Goal: Task Accomplishment & Management: Manage account settings

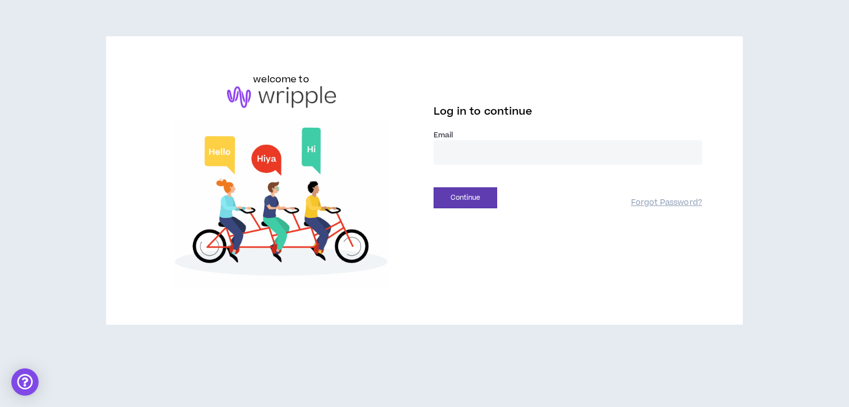
click at [465, 157] on input "email" at bounding box center [567, 152] width 268 height 24
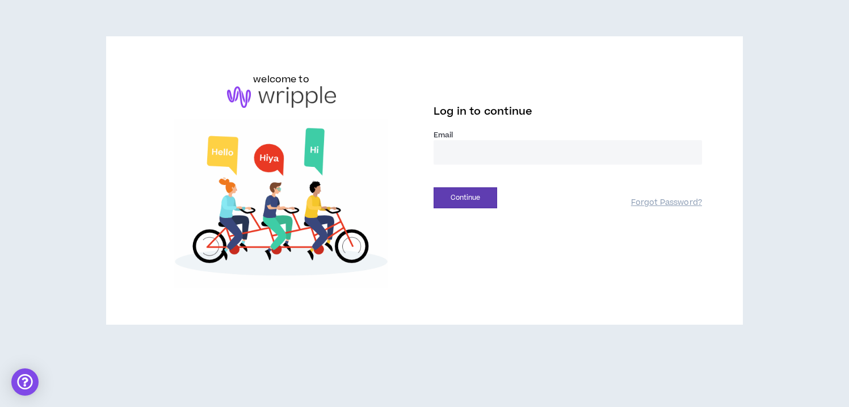
type input "**********"
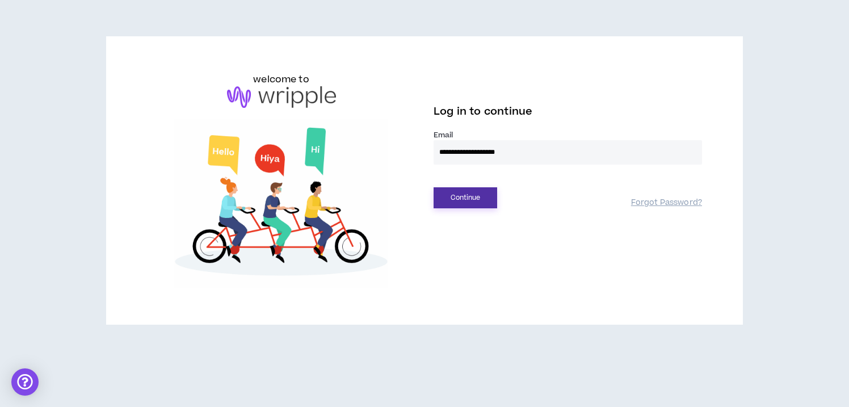
click at [478, 201] on button "Continue" at bounding box center [465, 197] width 64 height 21
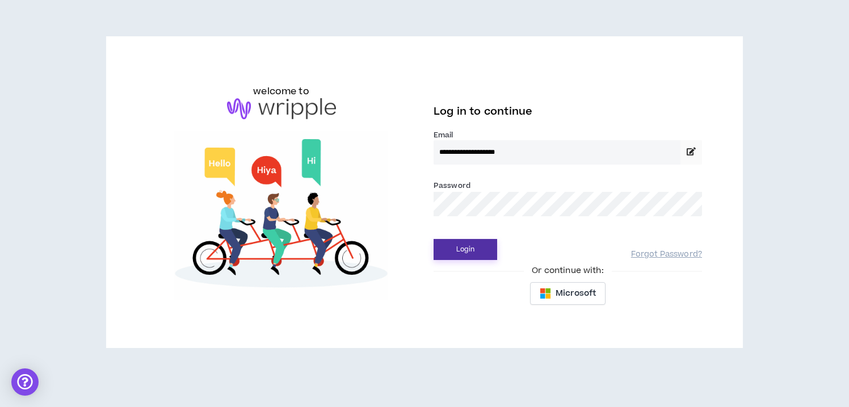
click at [480, 250] on button "Login" at bounding box center [465, 249] width 64 height 21
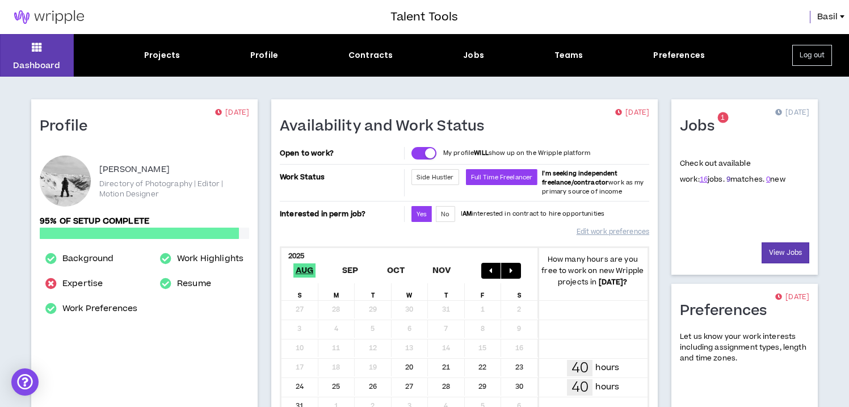
click at [726, 180] on link "9" at bounding box center [728, 179] width 4 height 10
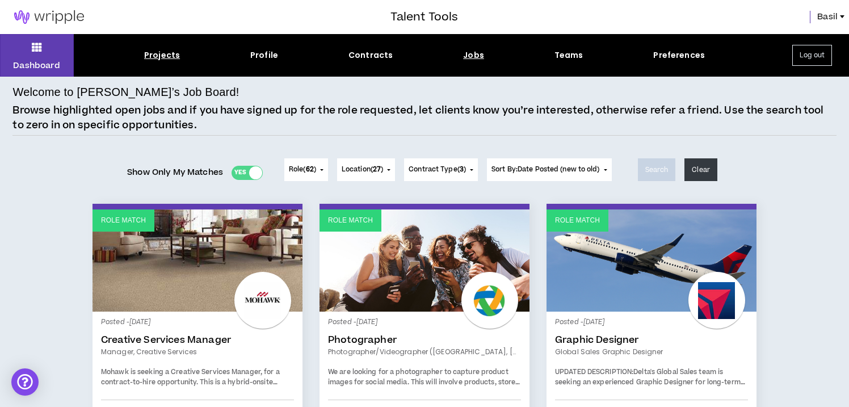
click at [159, 53] on div "Projects" at bounding box center [162, 55] width 36 height 12
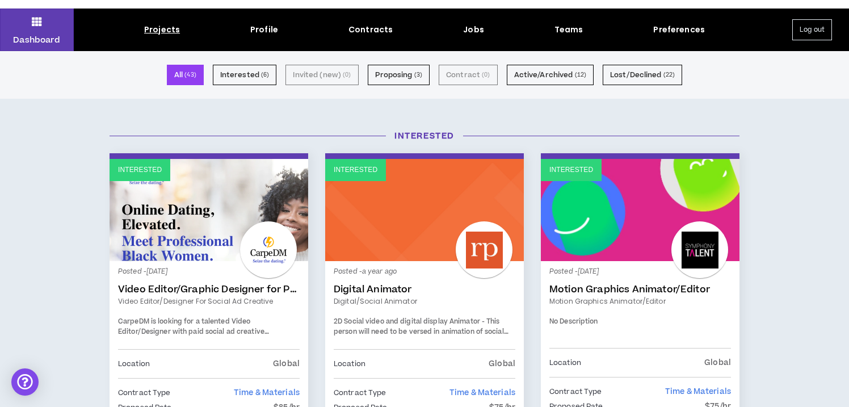
scroll to position [41, 0]
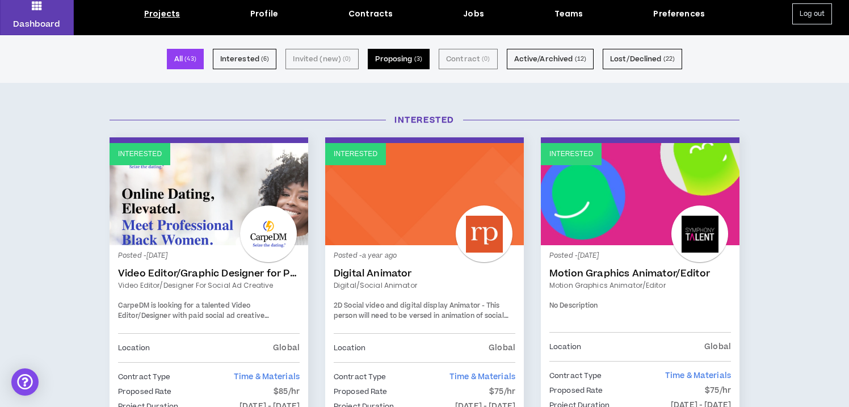
click at [390, 52] on button "Proposing ( 3 )" at bounding box center [399, 59] width 62 height 20
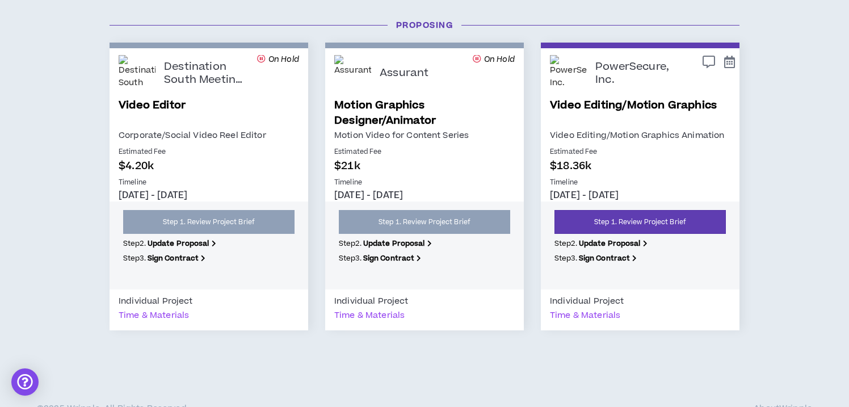
scroll to position [138, 0]
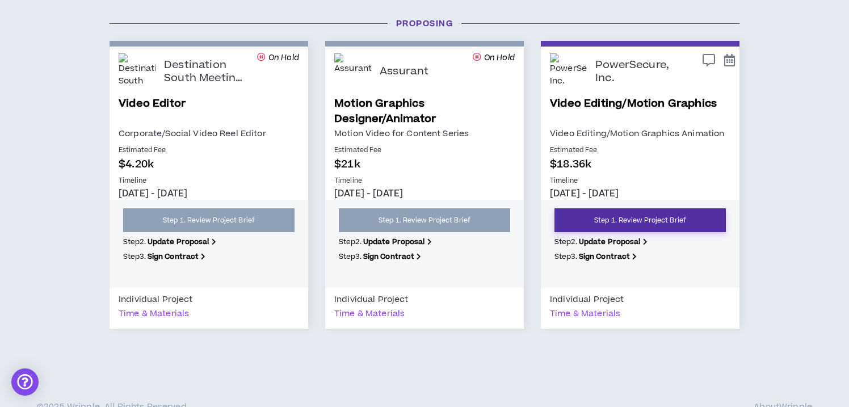
click at [669, 217] on link "Step 1. Review Project Brief" at bounding box center [639, 220] width 171 height 24
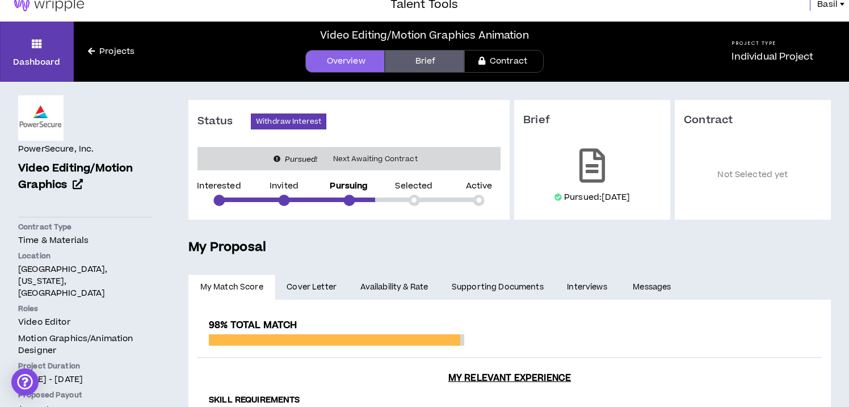
scroll to position [14, 0]
